Goal: Transaction & Acquisition: Purchase product/service

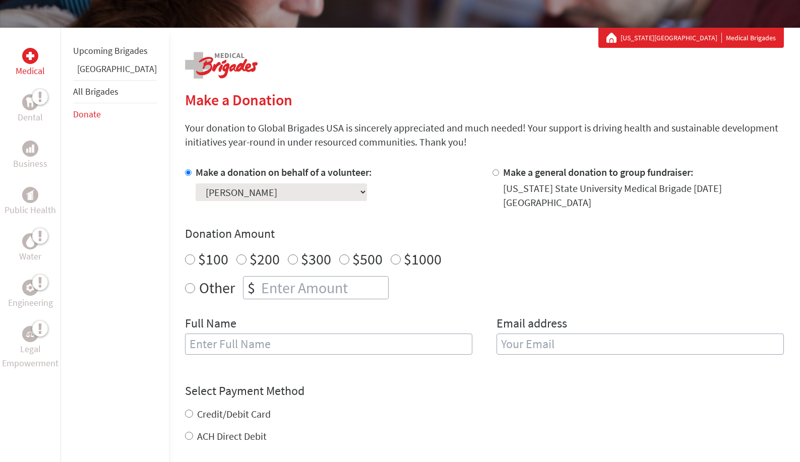
scroll to position [162, 0]
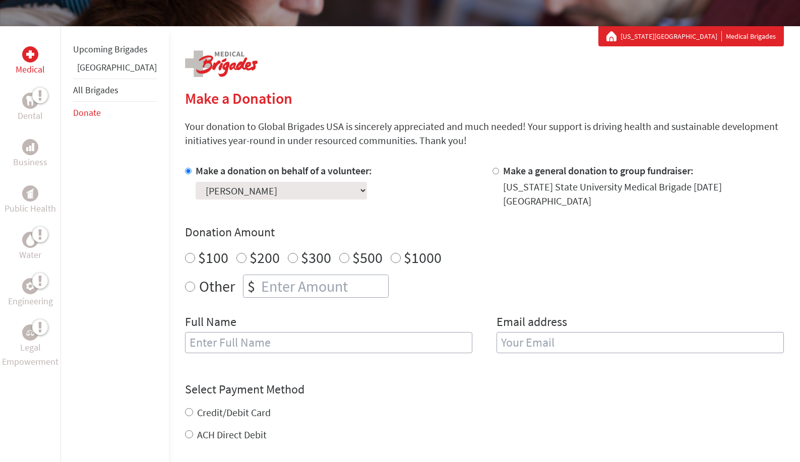
click at [185, 282] on input "Other" at bounding box center [190, 287] width 10 height 10
radio input "true"
click at [259, 277] on input "number" at bounding box center [323, 286] width 129 height 22
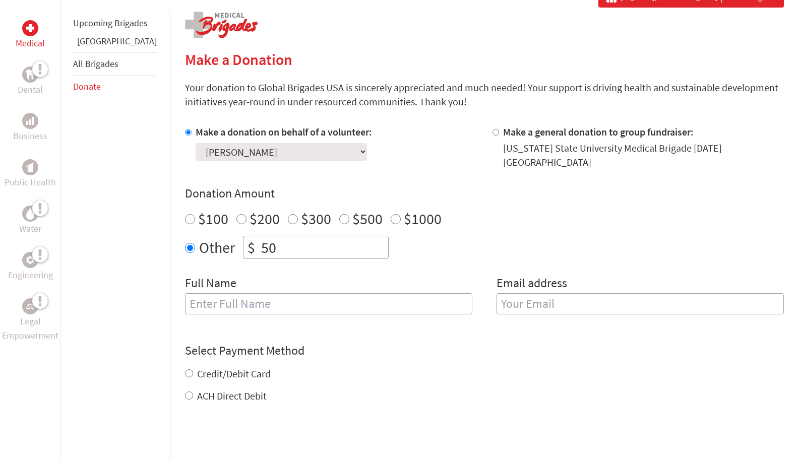
scroll to position [203, 0]
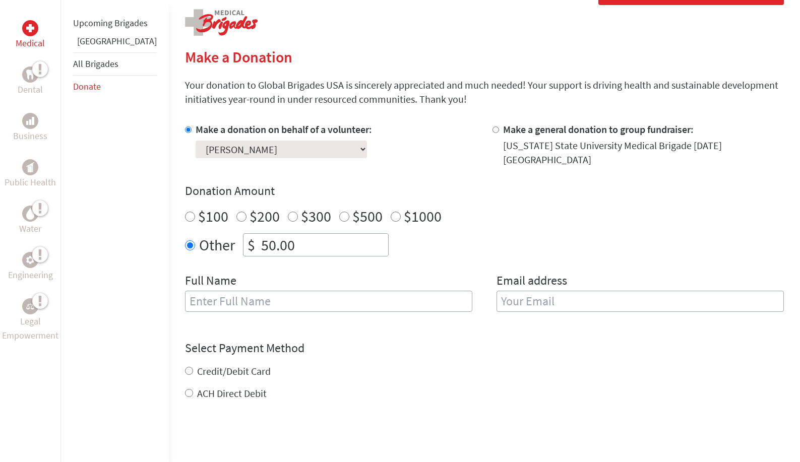
type input "50.00"
click at [299, 293] on input "Sabra" at bounding box center [328, 301] width 287 height 21
type input "S"
type input "The McDunns"
click at [536, 295] on input "email" at bounding box center [640, 301] width 287 height 21
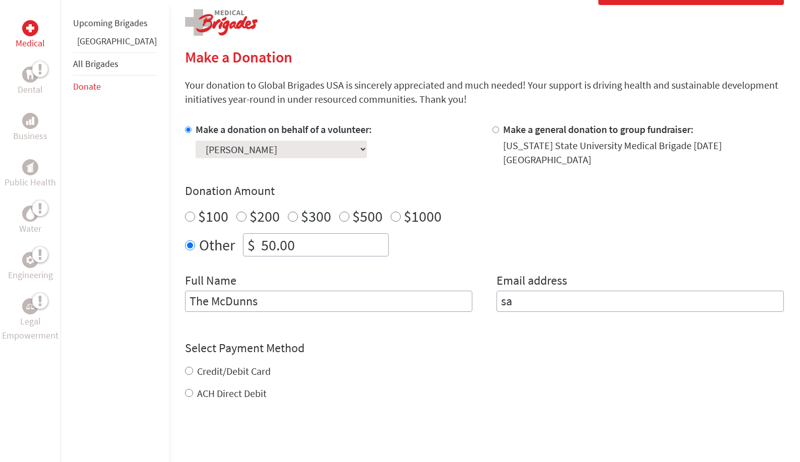
type input "sab"
type input "[EMAIL_ADDRESS][DOMAIN_NAME]"
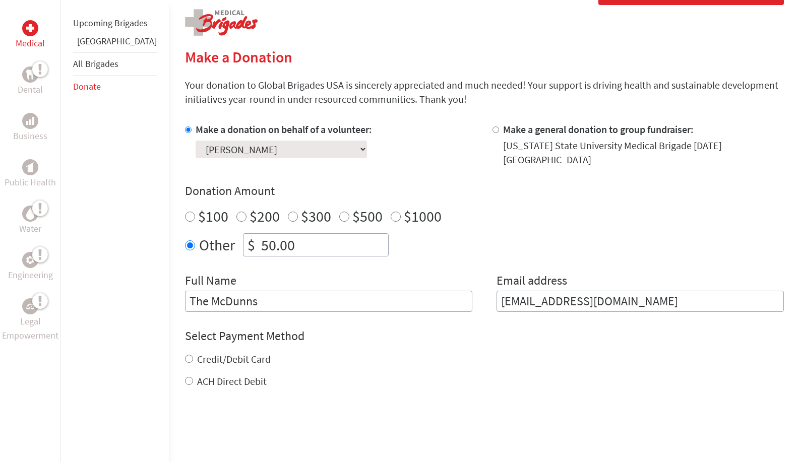
click at [185, 355] on input "Credit/Debit Card" at bounding box center [189, 359] width 8 height 8
radio input "true"
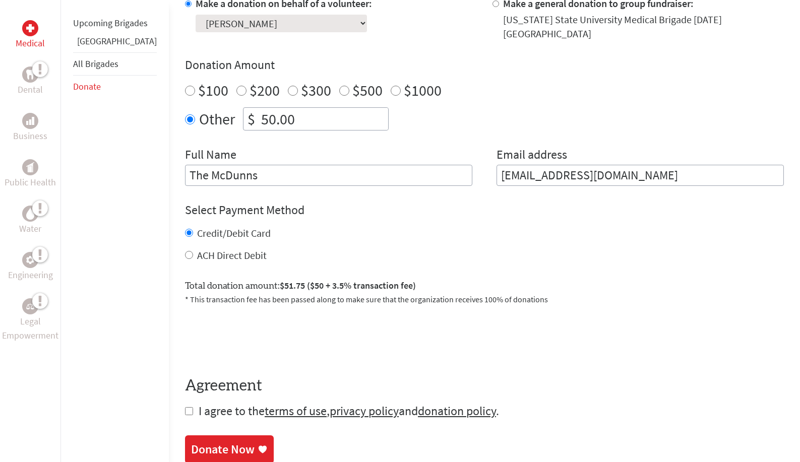
scroll to position [329, 0]
click at [185, 407] on input "checkbox" at bounding box center [189, 411] width 8 height 8
checkbox input "true"
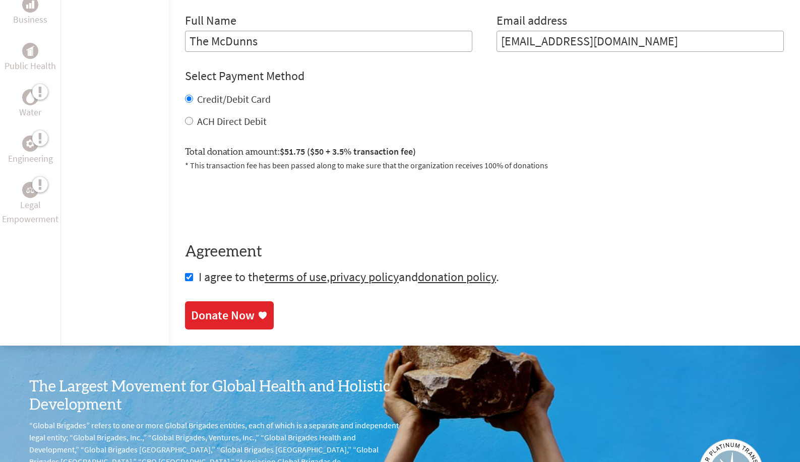
scroll to position [466, 0]
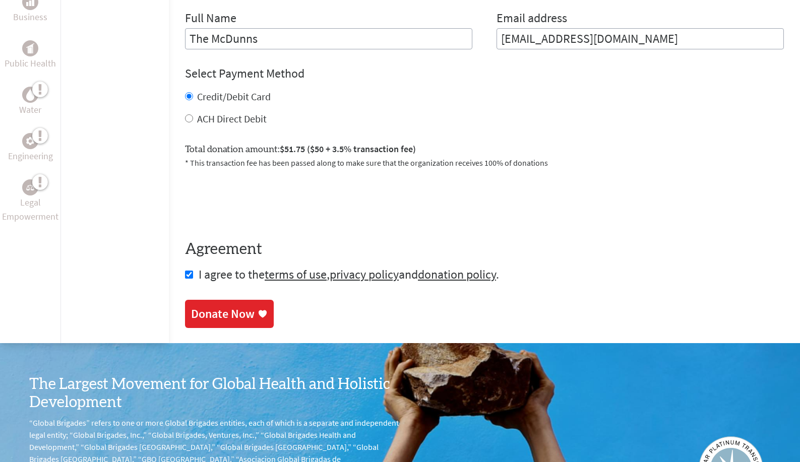
click at [215, 306] on div "Donate Now" at bounding box center [223, 314] width 64 height 16
